Goal: Browse casually

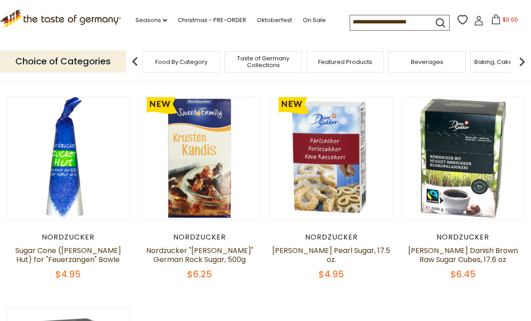
scroll to position [51, 0]
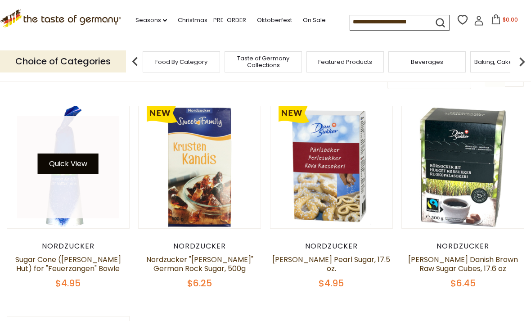
click at [77, 163] on button "Quick View" at bounding box center [68, 163] width 61 height 20
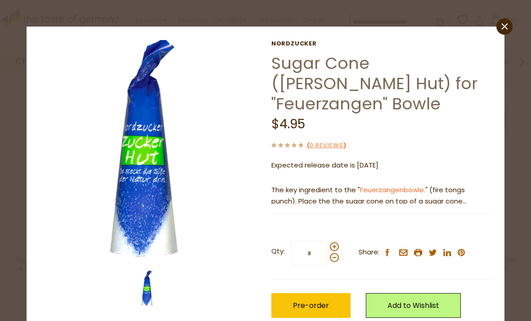
click at [466, 184] on p "The key ingredient to the " Feuerzangenbowle. " (fire tongs punch). Place the t…" at bounding box center [381, 195] width 220 height 22
click at [505, 25] on icon at bounding box center [504, 26] width 6 height 6
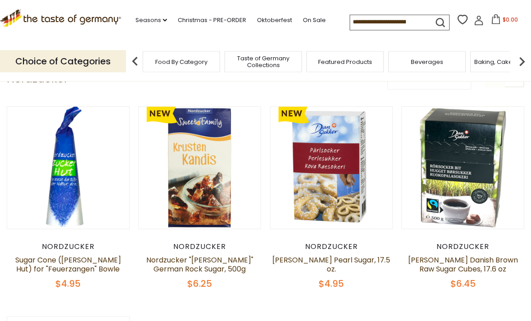
scroll to position [51, 0]
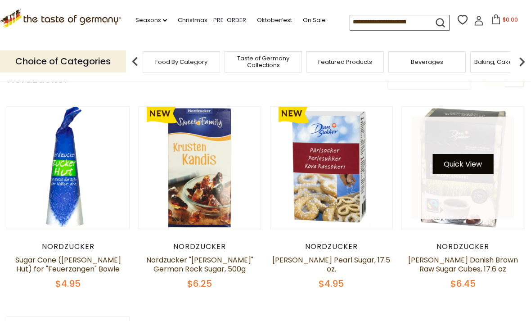
click at [458, 169] on button "Quick View" at bounding box center [462, 164] width 61 height 20
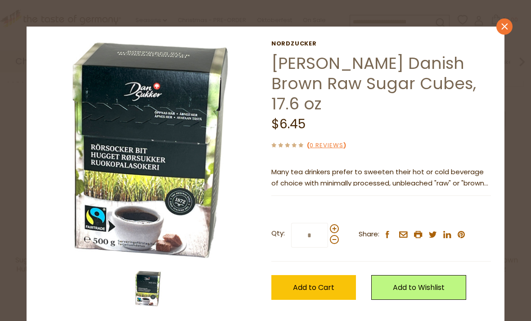
click at [508, 32] on link "close" at bounding box center [504, 26] width 16 height 16
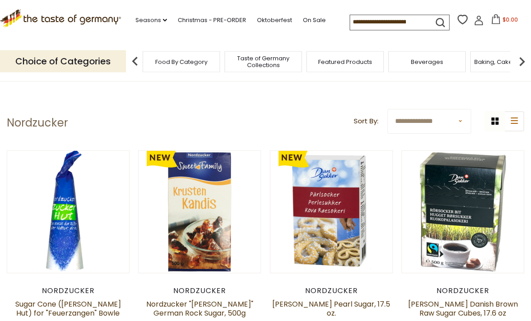
scroll to position [0, 0]
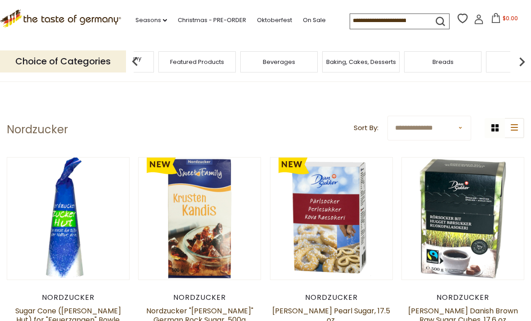
click at [151, 58] on span "Taste of Germany Collections" at bounding box center [115, 61] width 72 height 13
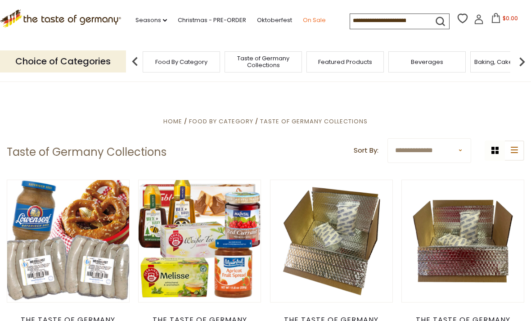
click at [303, 25] on link "On Sale" at bounding box center [314, 20] width 23 height 10
